Goal: Transaction & Acquisition: Purchase product/service

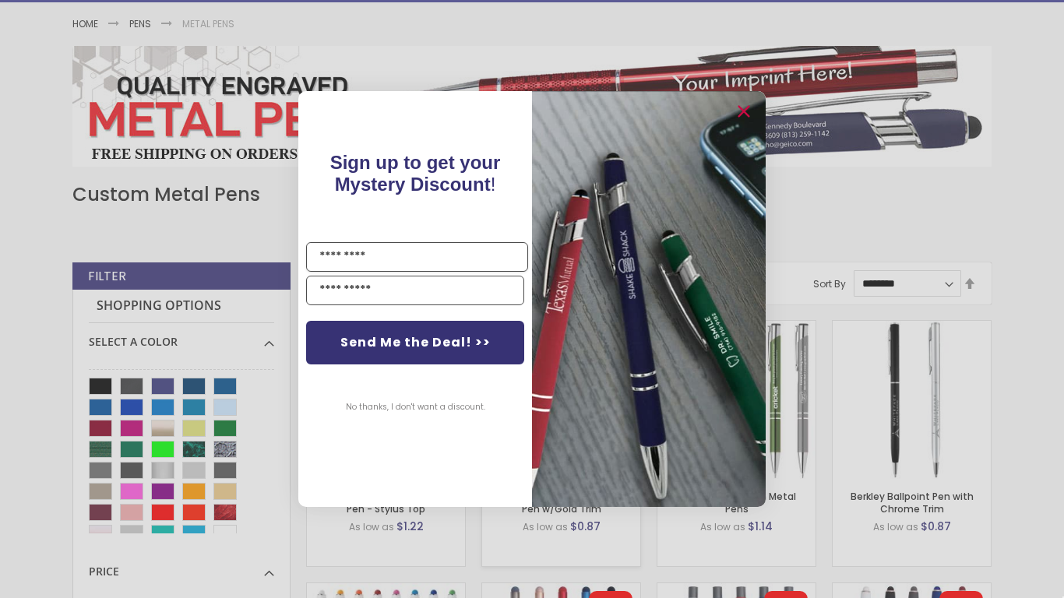
scroll to position [425, 0]
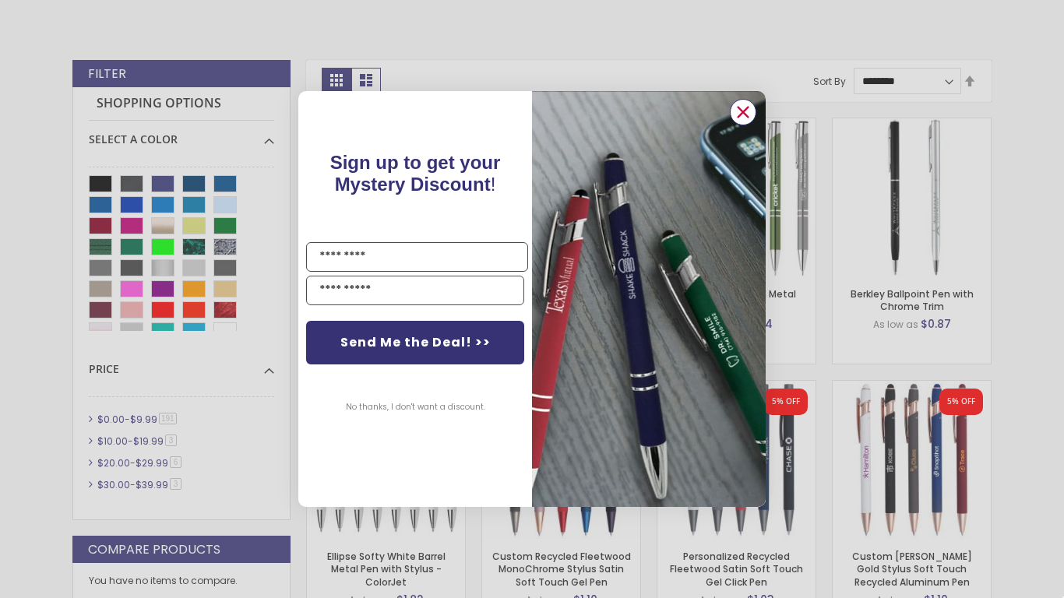
click at [752, 104] on circle "Close dialog" at bounding box center [742, 111] width 23 height 23
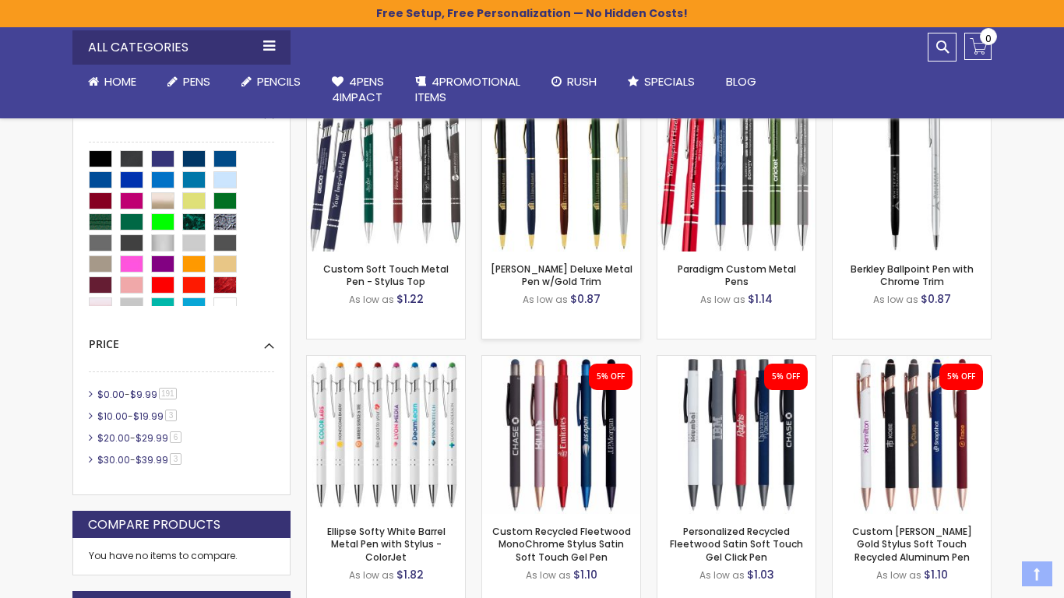
scroll to position [532, 0]
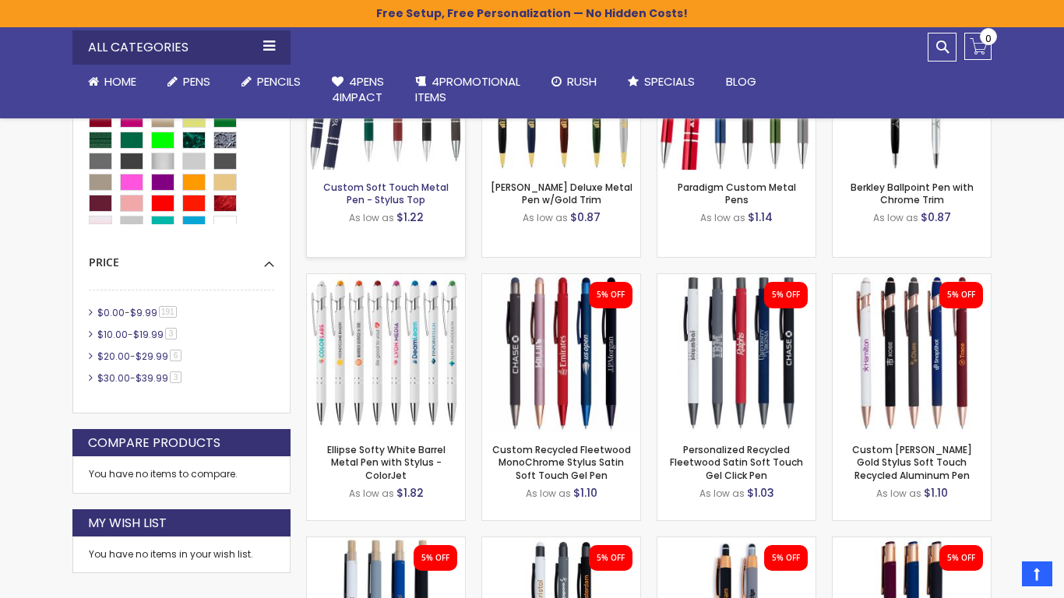
click at [417, 187] on link "Custom Soft Touch Metal Pen - Stylus Top" at bounding box center [385, 194] width 125 height 26
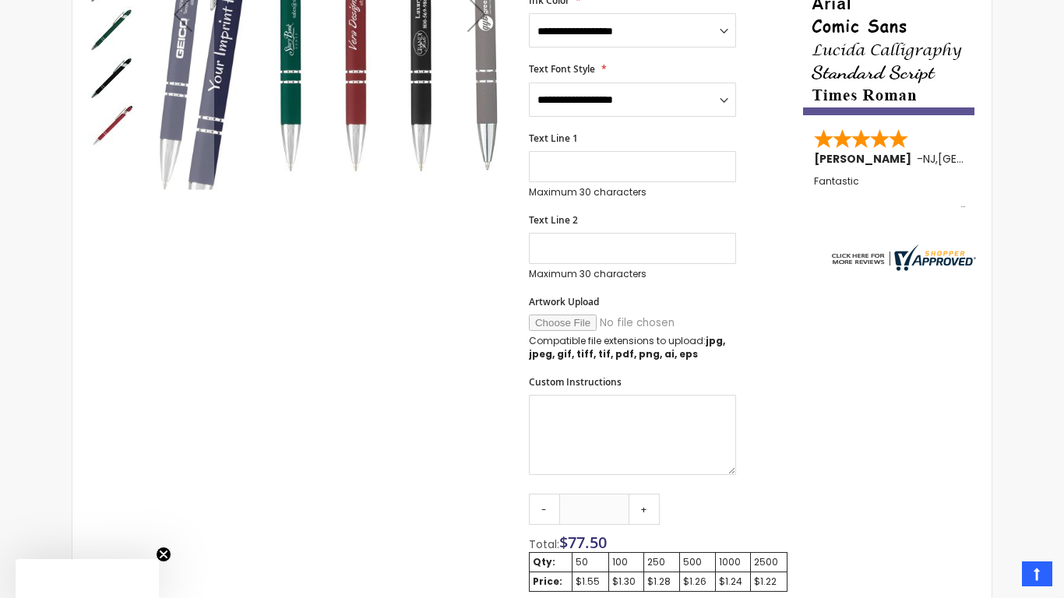
scroll to position [600, 0]
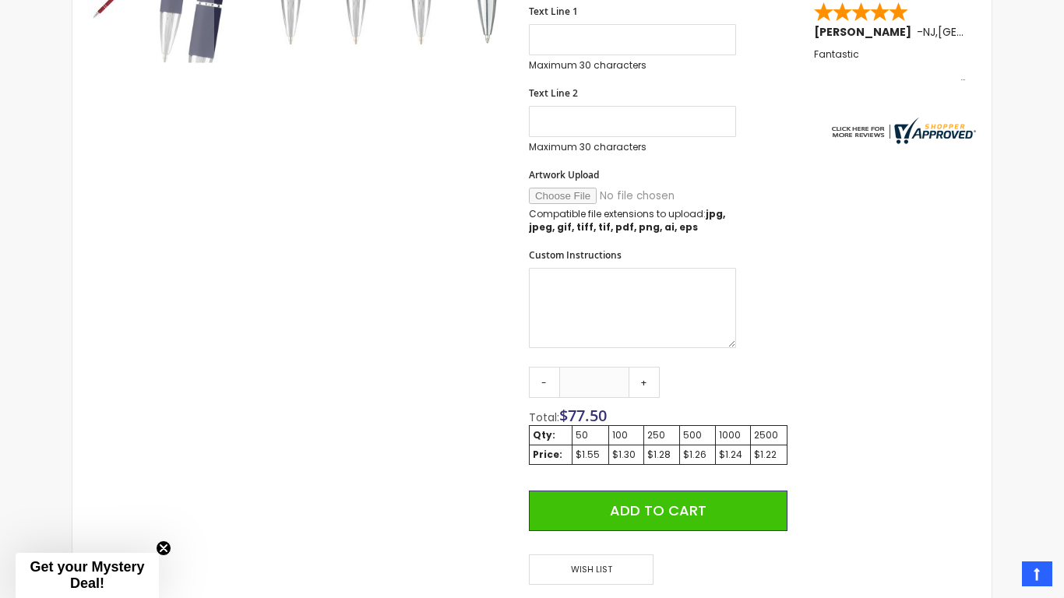
click at [584, 434] on div "50" at bounding box center [591, 435] width 30 height 12
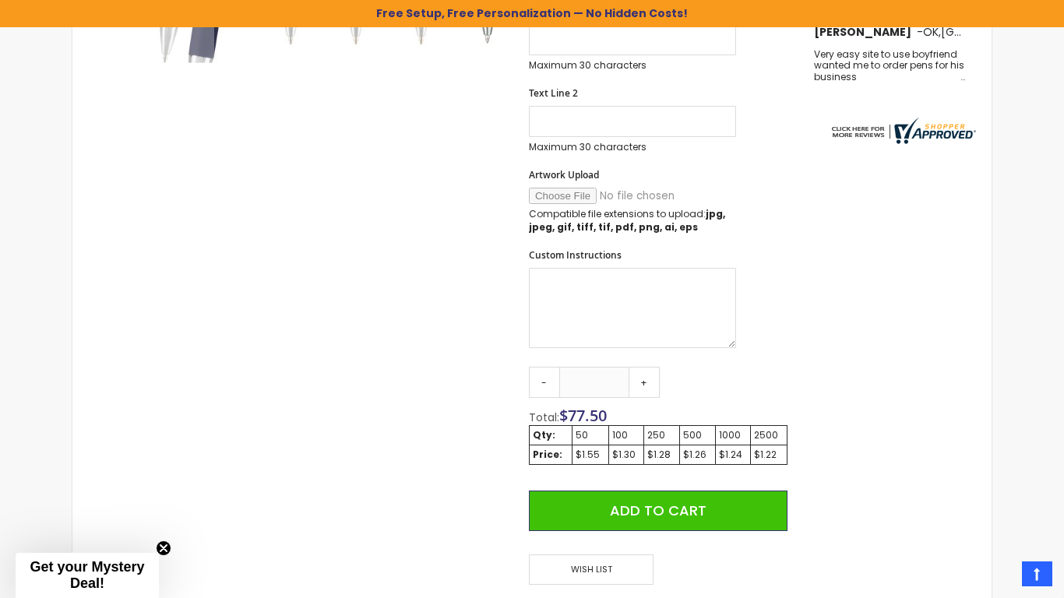
scroll to position [627, 0]
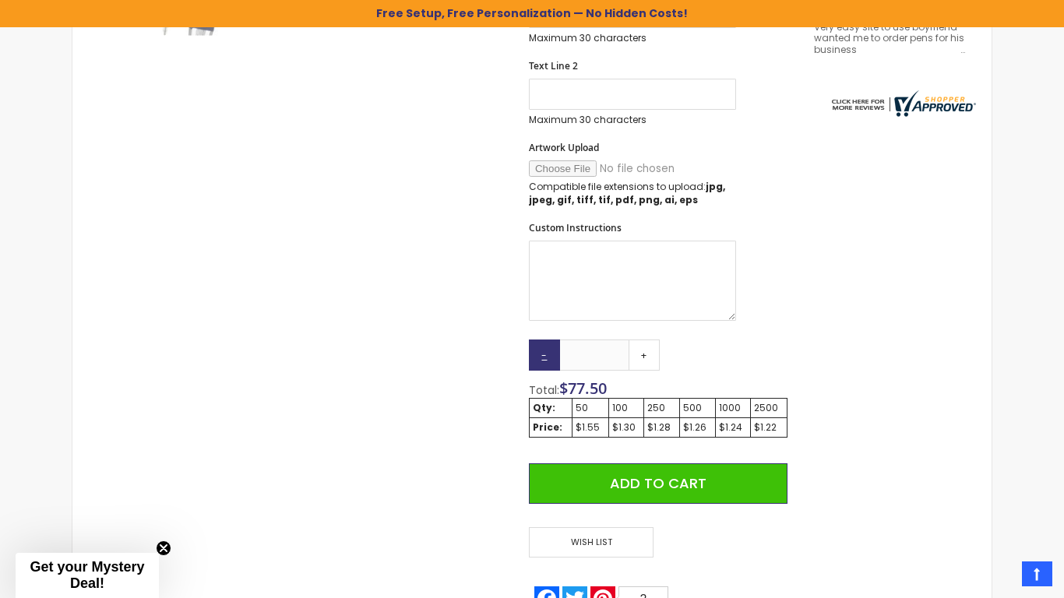
click at [544, 357] on link "-" at bounding box center [544, 355] width 31 height 31
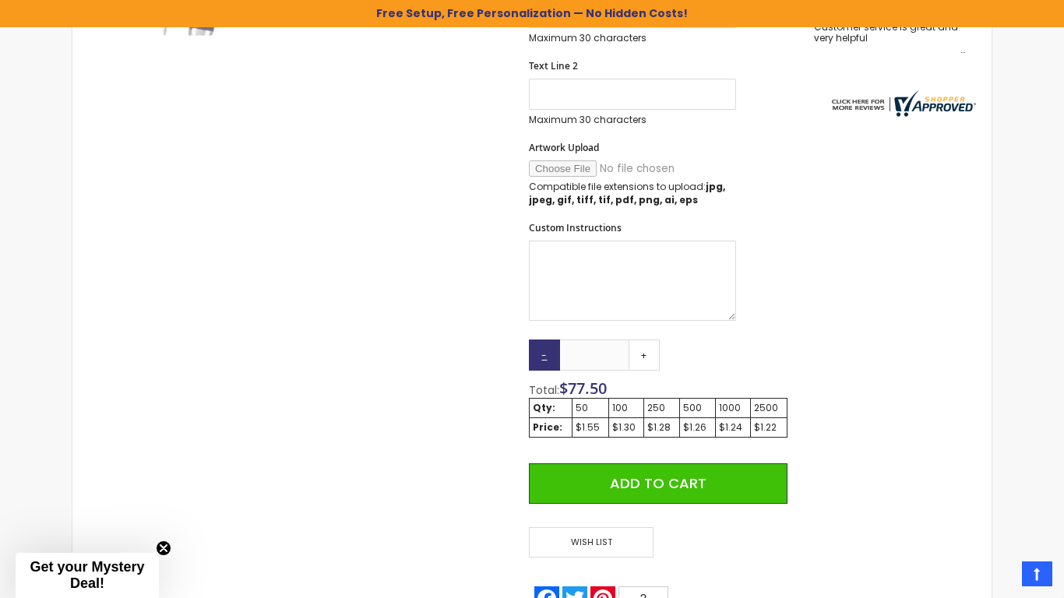
click at [544, 357] on link "-" at bounding box center [544, 355] width 31 height 31
click at [650, 357] on link "+" at bounding box center [643, 355] width 31 height 31
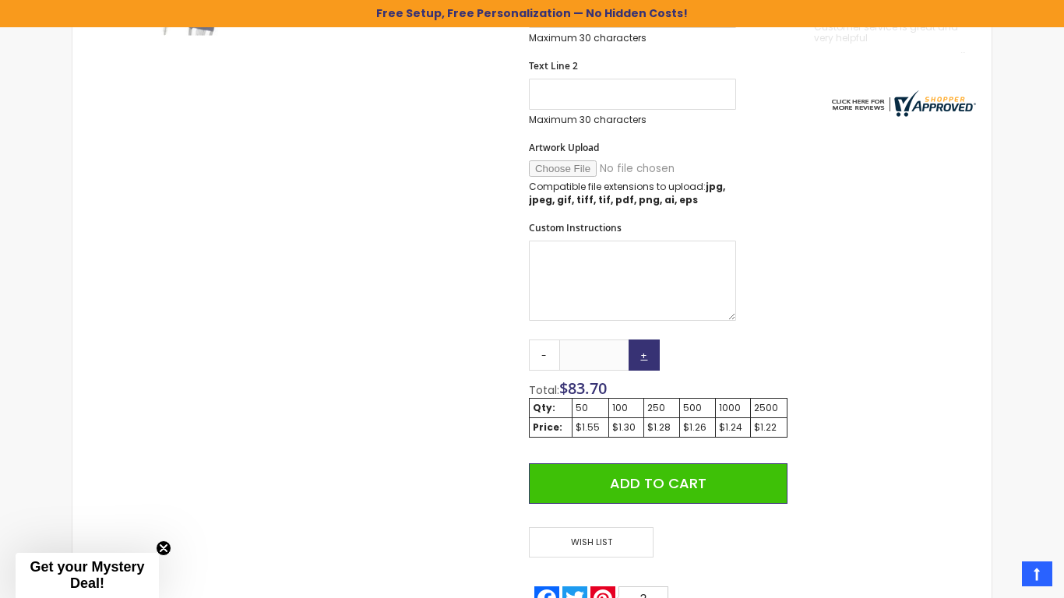
click at [650, 357] on link "+" at bounding box center [643, 355] width 31 height 31
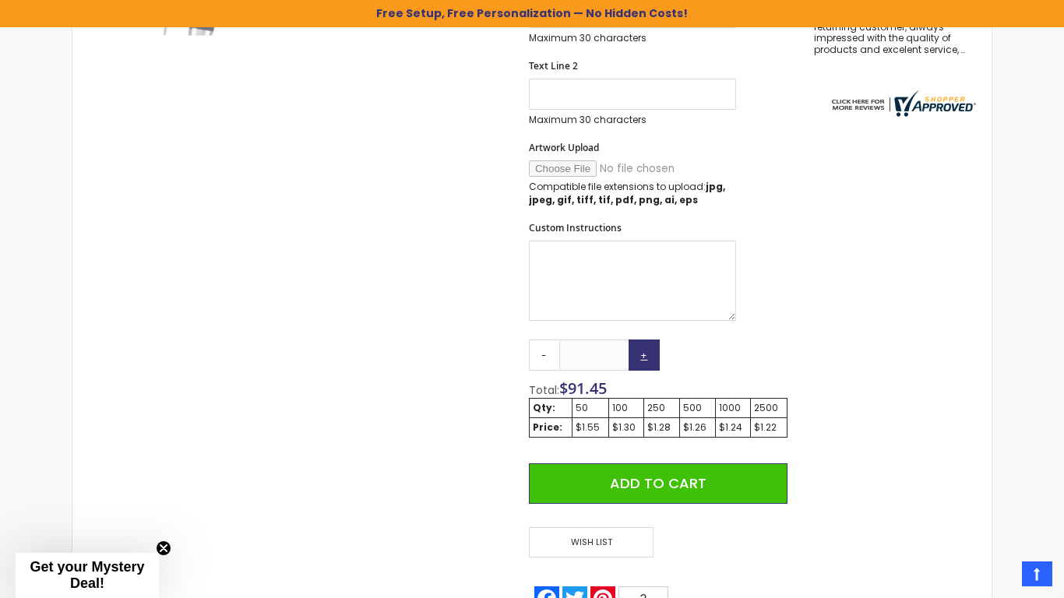
click at [650, 357] on link "+" at bounding box center [643, 355] width 31 height 31
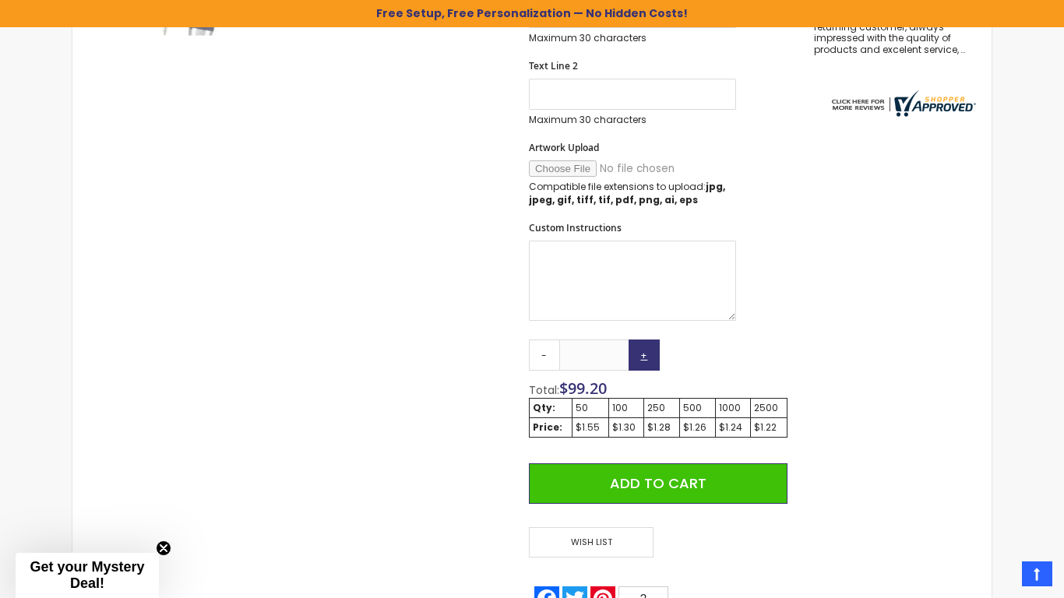
click at [650, 357] on link "+" at bounding box center [643, 355] width 31 height 31
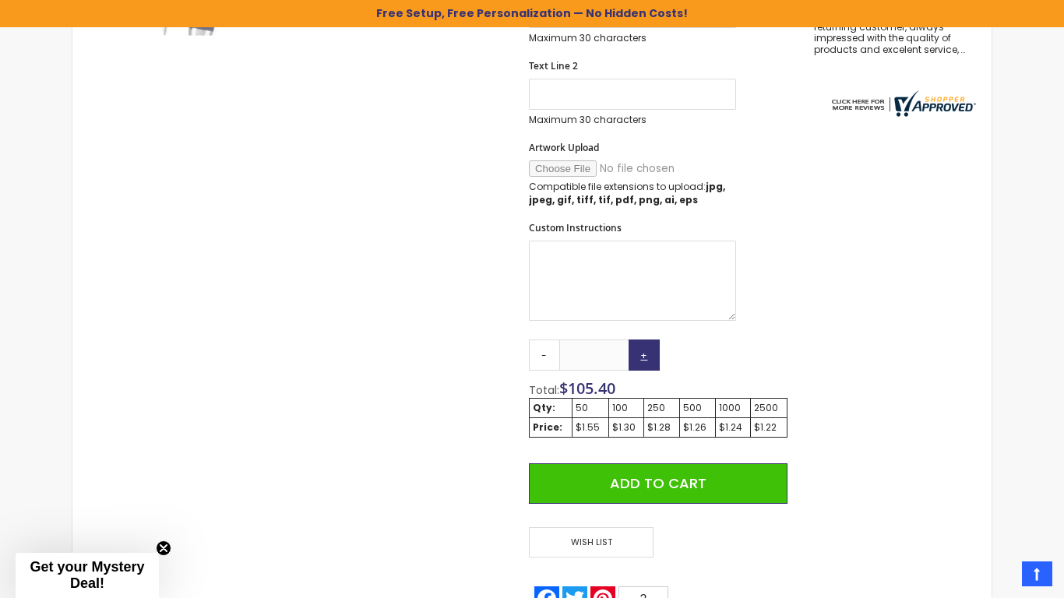
click at [650, 357] on link "+" at bounding box center [643, 355] width 31 height 31
click at [547, 359] on link "-" at bounding box center [544, 355] width 31 height 31
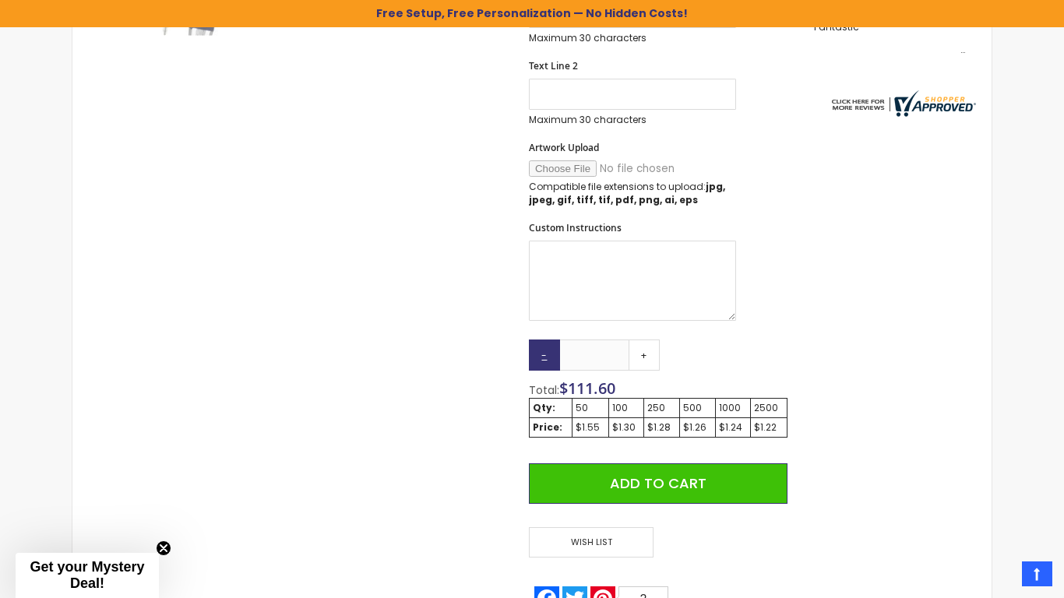
click at [547, 359] on link "-" at bounding box center [544, 355] width 31 height 31
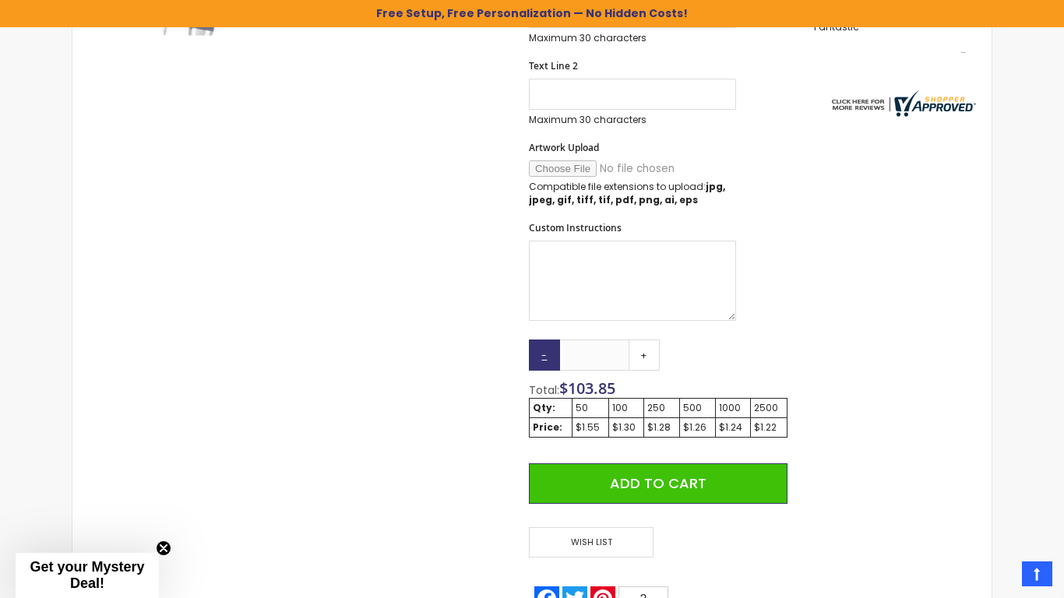
click at [547, 359] on link "-" at bounding box center [544, 355] width 31 height 31
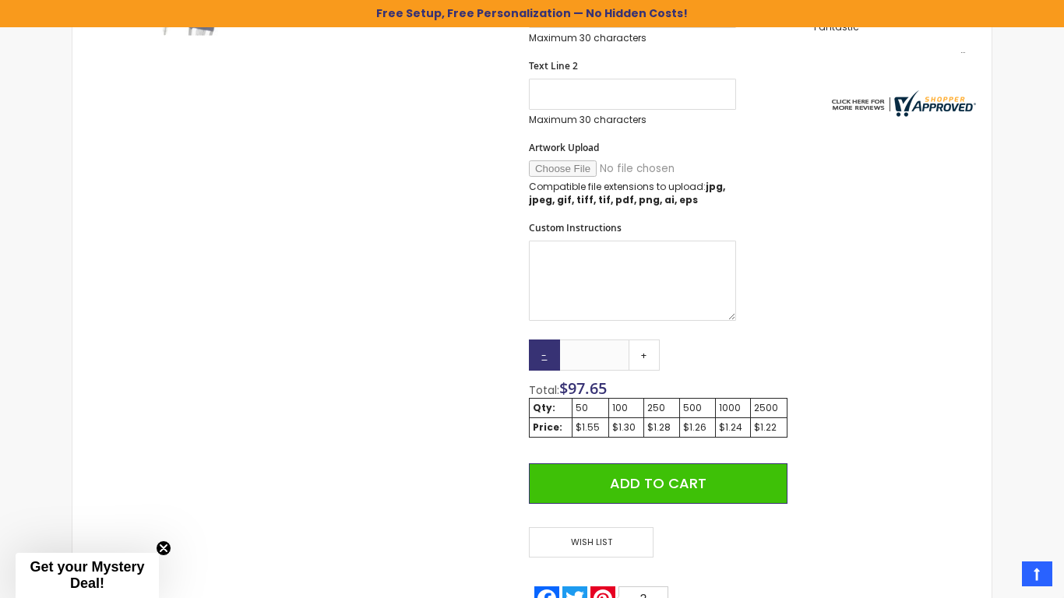
click at [547, 359] on link "-" at bounding box center [544, 355] width 31 height 31
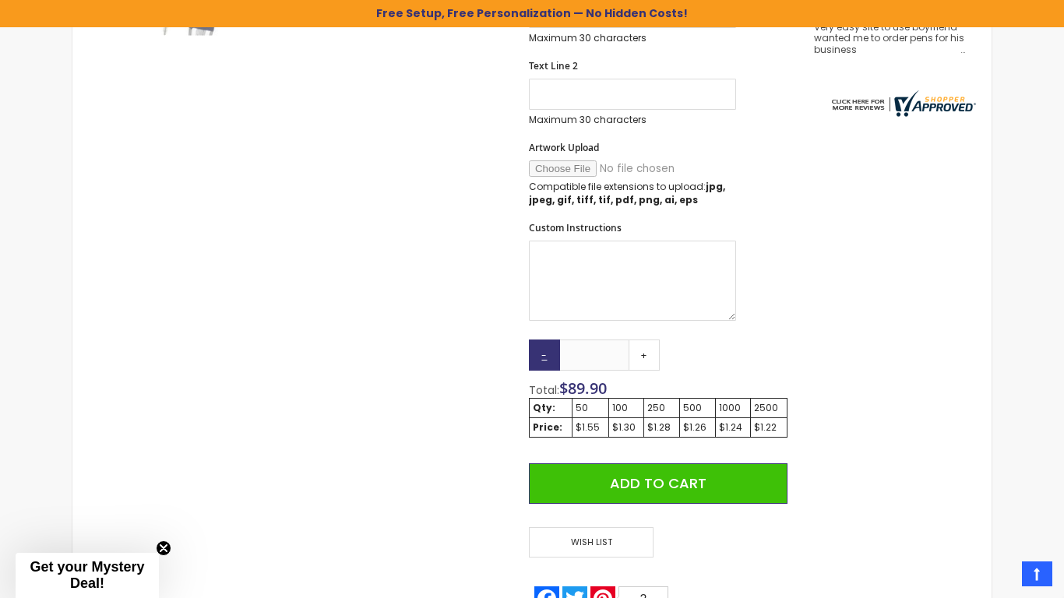
click at [547, 359] on link "-" at bounding box center [544, 355] width 31 height 31
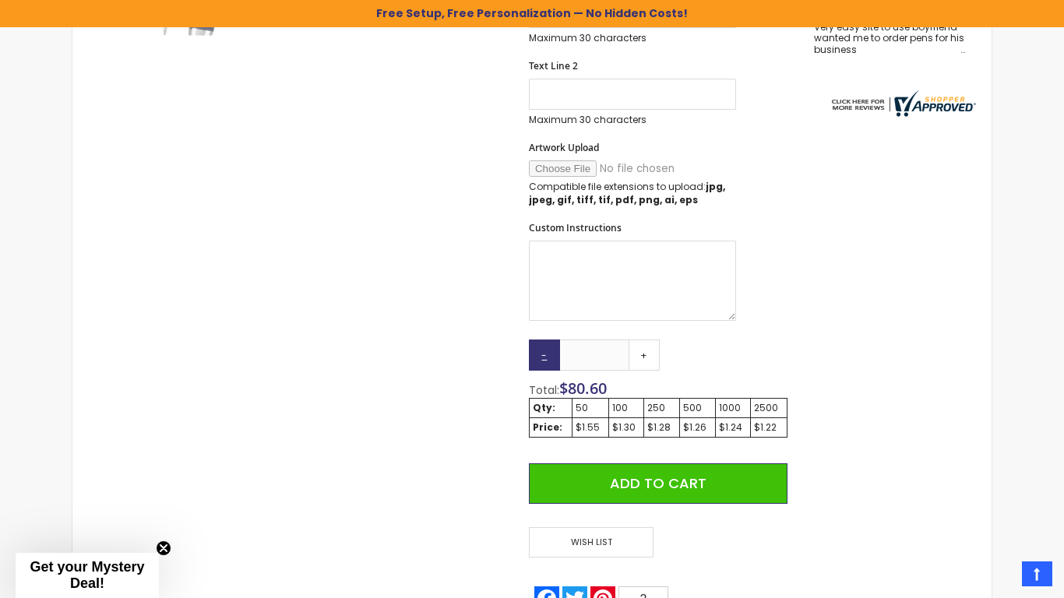
click at [547, 359] on link "-" at bounding box center [544, 355] width 31 height 31
type input "**"
click at [547, 359] on link "-" at bounding box center [544, 355] width 31 height 31
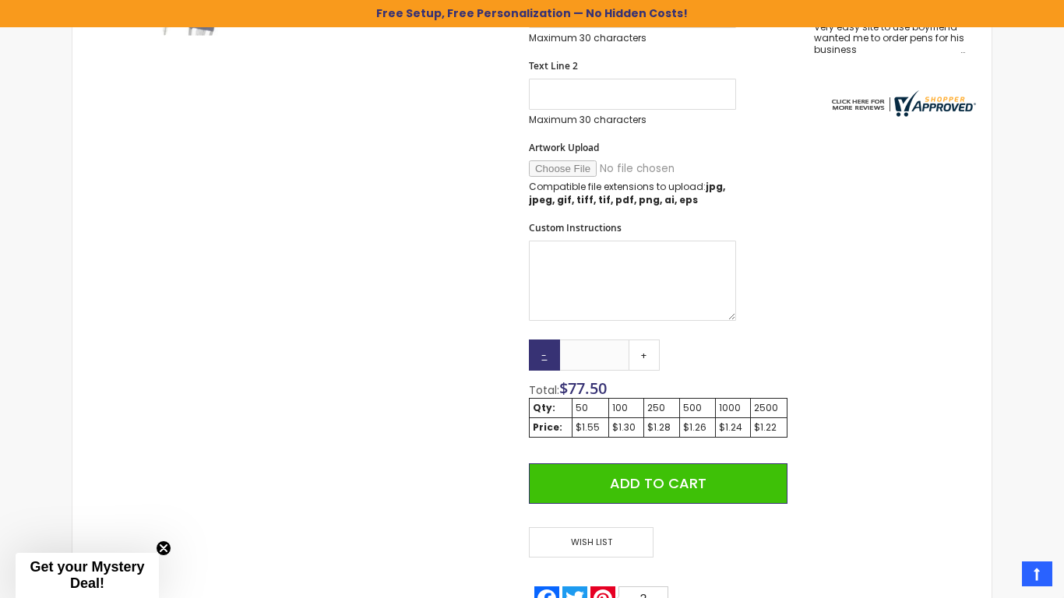
click at [547, 359] on link "-" at bounding box center [544, 355] width 31 height 31
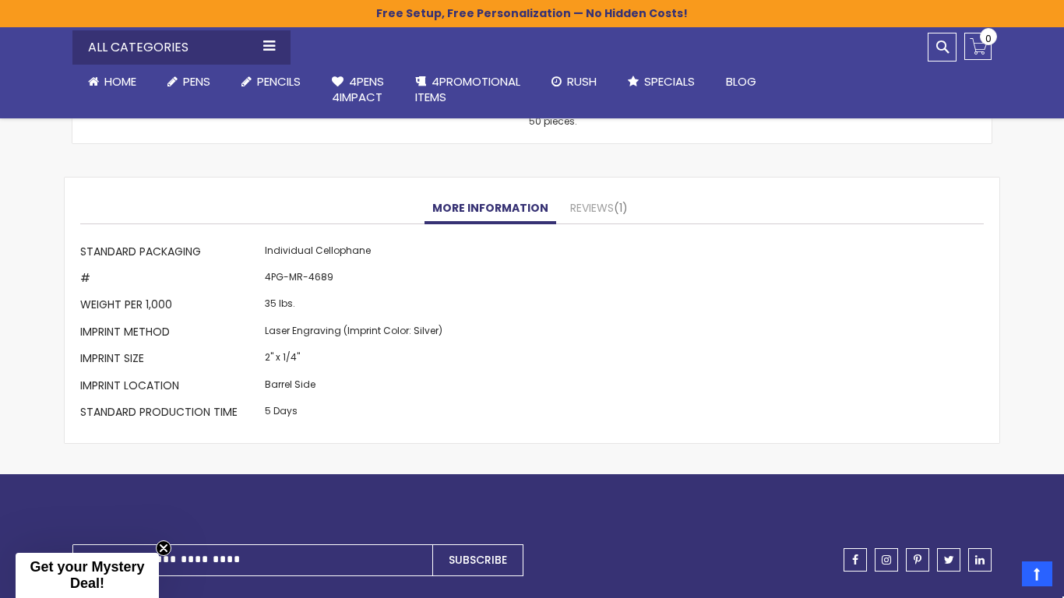
scroll to position [1252, 0]
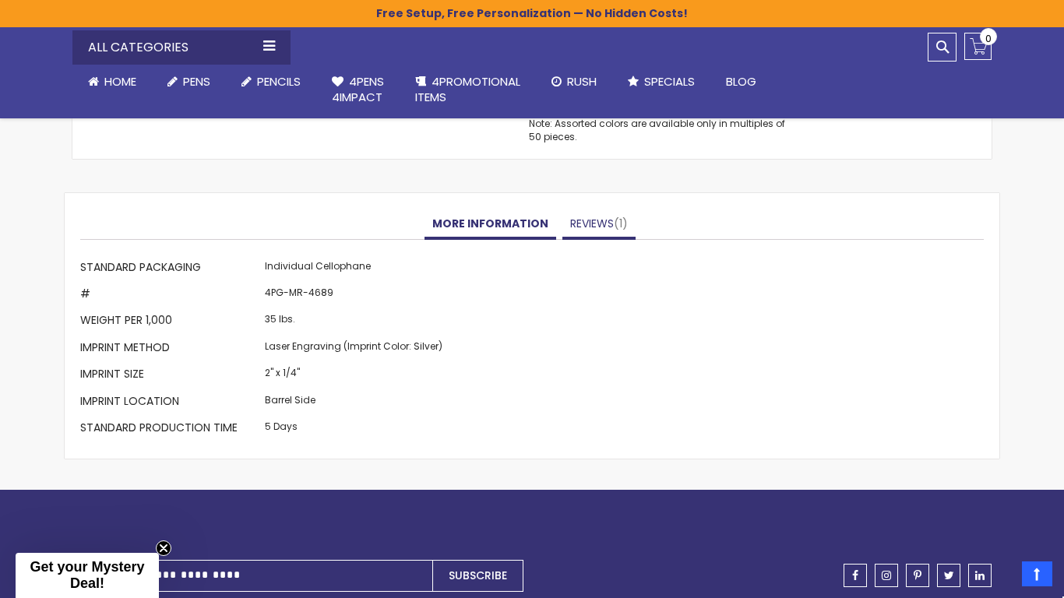
click at [594, 229] on link "Reviews 1" at bounding box center [598, 224] width 73 height 31
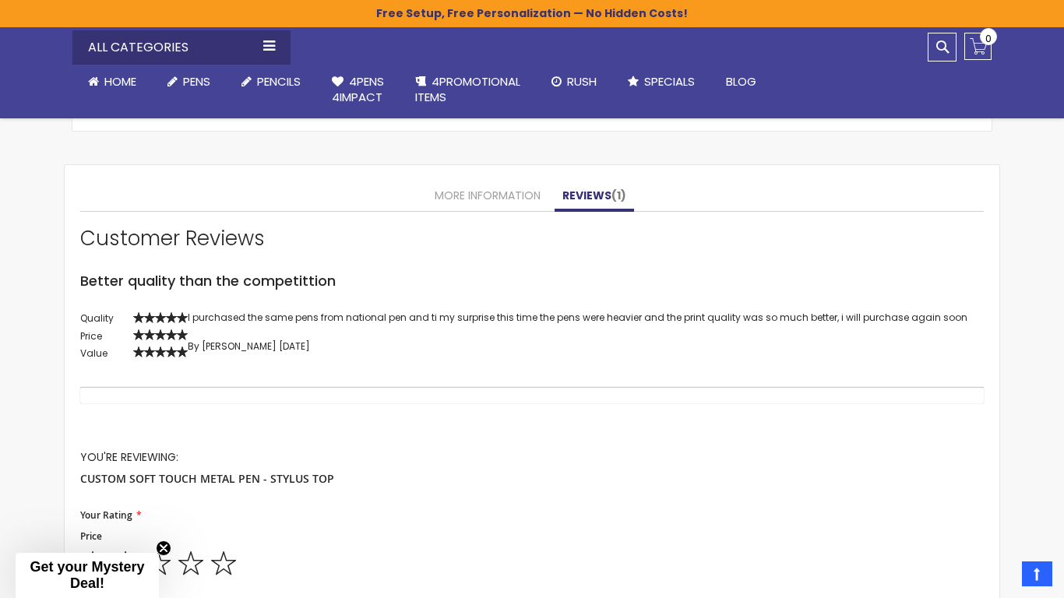
scroll to position [1277, 0]
